Goal: Task Accomplishment & Management: Complete application form

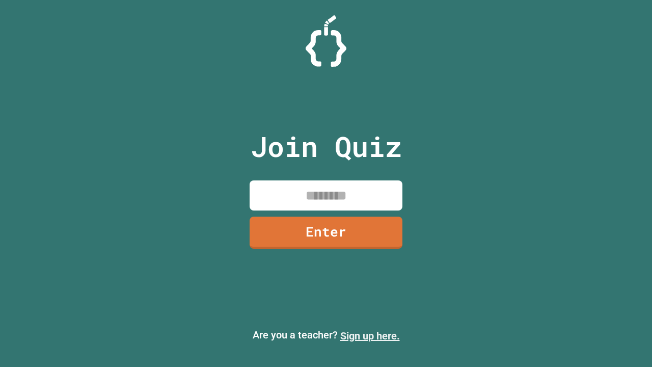
click at [370, 336] on link "Sign up here." at bounding box center [370, 335] width 60 height 12
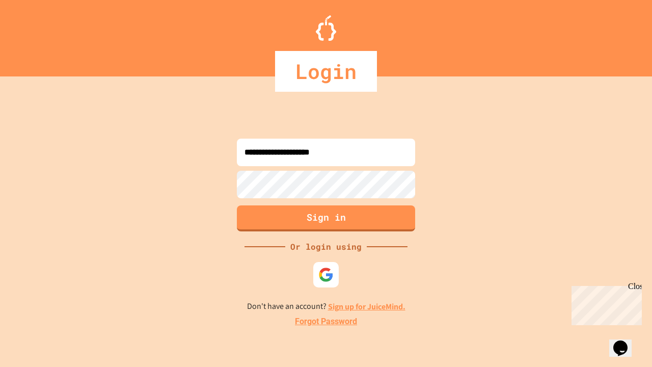
type input "**********"
